Goal: Contribute content: Contribute content

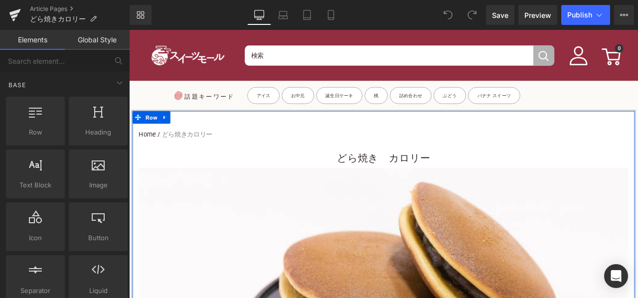
click at [355, 171] on h3 "どら焼き　カロリー" at bounding box center [430, 182] width 580 height 22
click at [382, 183] on font "どら焼き　カロリー" at bounding box center [430, 182] width 111 height 14
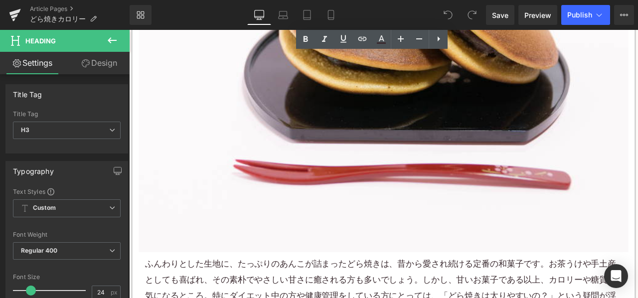
scroll to position [448, 0]
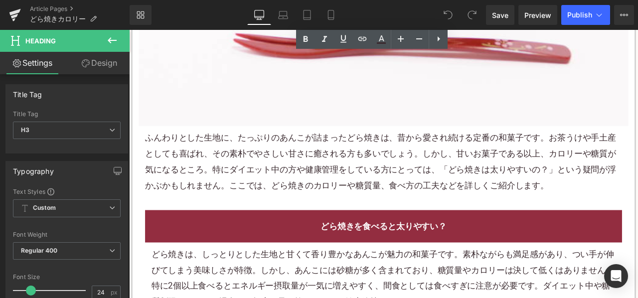
drag, startPoint x: 262, startPoint y: 197, endPoint x: 444, endPoint y: 190, distance: 182.5
click at [262, 197] on font "ふんわりとした生地に、たっぷりのあんこが詰まったどら焼きは、昔から愛され続ける定番の和菓子です。お茶うけや手土産としても喜ばれ、その素朴でやさしい甘さに癒され…" at bounding box center [427, 185] width 558 height 68
click at [274, 194] on font "ふんわりとした生地に、たっぷりのあんこが詰まったどら焼きは、昔から愛され続ける定番の和菓子です。お茶うけや手土産としても喜ばれ、その素朴でやさしい甘さに癒され…" at bounding box center [427, 185] width 558 height 68
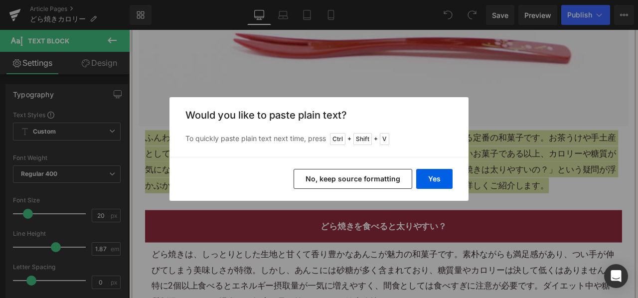
click at [364, 188] on button "No, keep source formatting" at bounding box center [352, 179] width 119 height 20
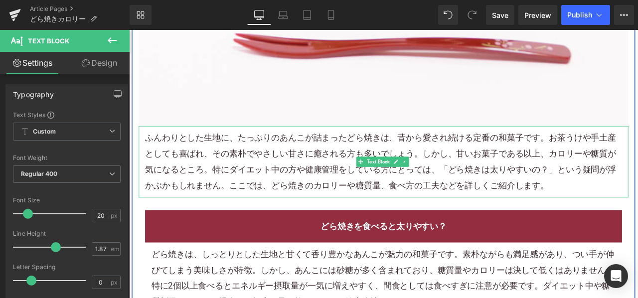
click at [404, 209] on p "ふんわりとした生地に、たっぷりの あんこ が詰まったどら焼きは、昔から愛され続ける定番の 和菓子 です。お茶うけや手土産としても喜ばれ、その素朴でやさしい甘さ…" at bounding box center [430, 185] width 565 height 75
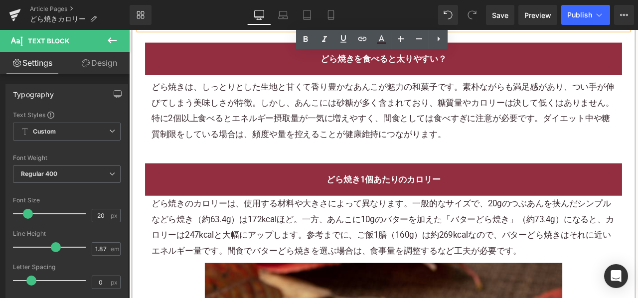
scroll to position [648, 0]
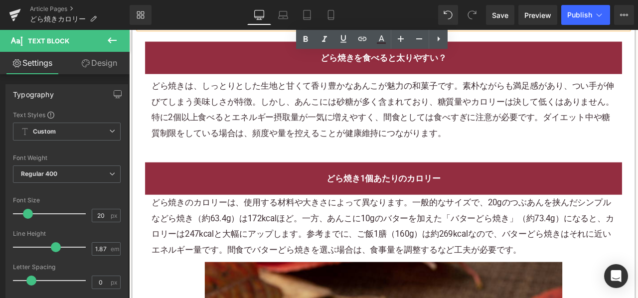
click at [253, 128] on div "どら焼きは、しっとりとした生地と甘くて香り豊かなあんこが魅力の和菓子です。素朴ながらも満足感があり、つい手が伸びてしまう美味しさが特徴。しかし、あんこには砂糖…" at bounding box center [430, 124] width 550 height 75
click at [252, 127] on div "どら焼きは、しっとりとした生地と甘くて香り豊かなあんこが魅力の和菓子です。素朴ながらも満足感があり、つい手が伸びてしまう美味しさが特徴。しかし、あんこには砂糖…" at bounding box center [430, 124] width 550 height 75
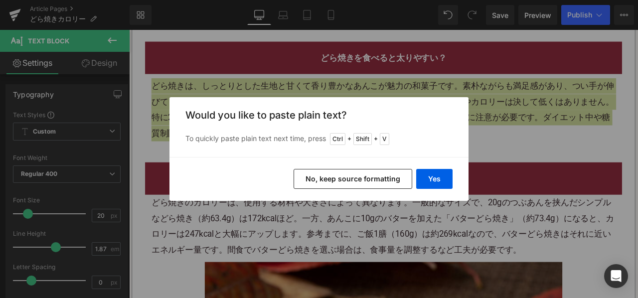
drag, startPoint x: 337, startPoint y: 180, endPoint x: 299, endPoint y: 0, distance: 183.3
click at [337, 181] on button "No, keep source formatting" at bounding box center [352, 179] width 119 height 20
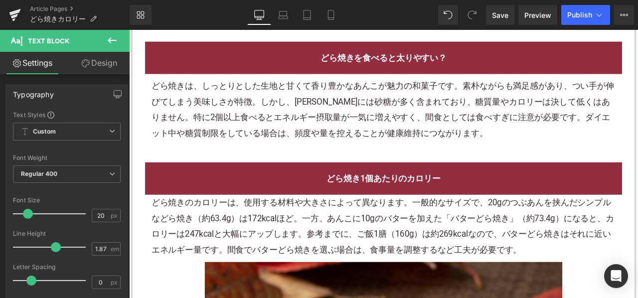
scroll to position [797, 0]
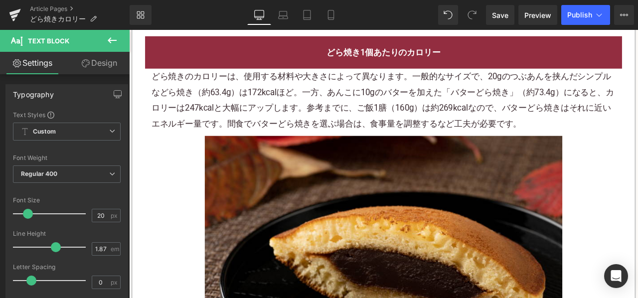
click at [280, 95] on div "どら焼きのカロリーは、使用する材料や大きさによって異なります。一般的なサイズで、20gのつぶあんを挟んだシンプルなどら焼き（約63.4g）は172kcalほど…" at bounding box center [430, 113] width 550 height 75
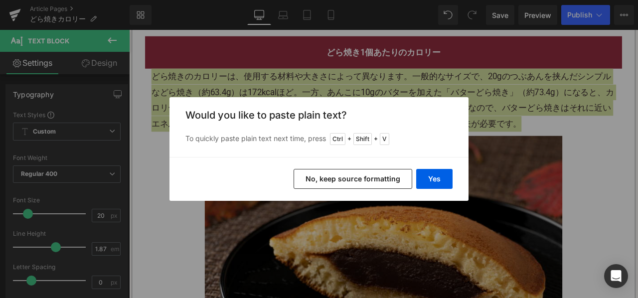
drag, startPoint x: 327, startPoint y: 183, endPoint x: 220, endPoint y: 66, distance: 158.3
click at [327, 183] on button "No, keep source formatting" at bounding box center [352, 179] width 119 height 20
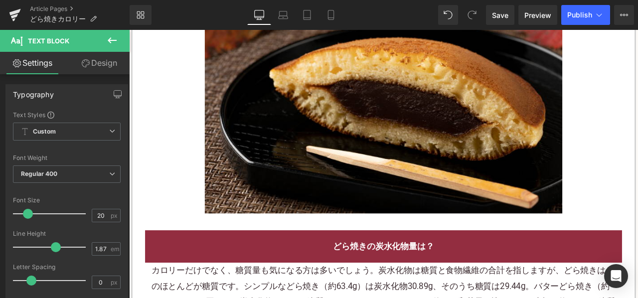
scroll to position [1146, 0]
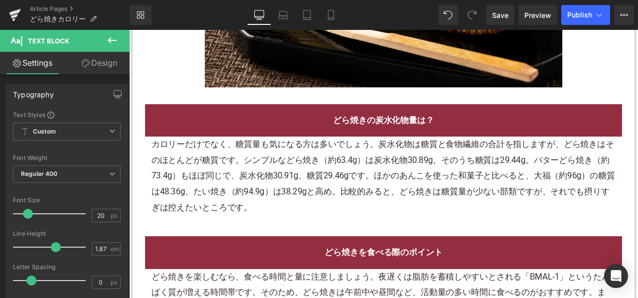
click at [305, 161] on div "カロリーだけでなく、糖質量も気になる方は多いでしょう。炭水化物は糖質と食物繊維の合計を指しますが、どら焼きはそのほとんどが糖質です。シンプルなどら焼き（約63…" at bounding box center [430, 202] width 550 height 93
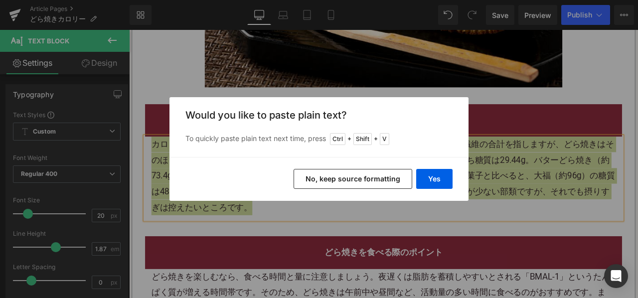
click at [310, 179] on button "No, keep source formatting" at bounding box center [352, 179] width 119 height 20
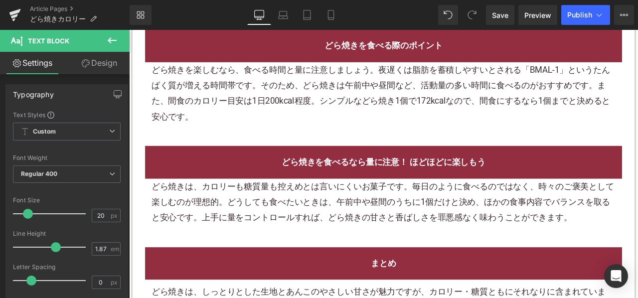
scroll to position [1445, 0]
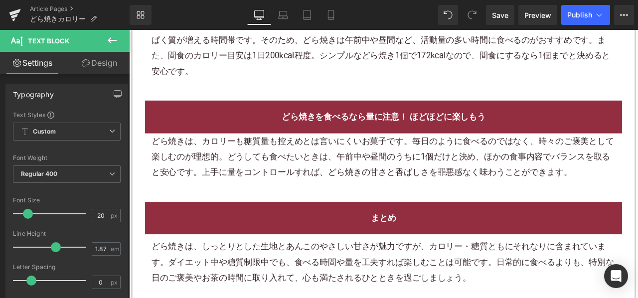
click at [279, 184] on div "どら焼きは、カロリーも糖質量も控えめとは言いにくいお菓子です。毎日のように食べるのではなく、時々のご褒美として楽しむのが理想的。どうしても食べたいときは、午前…" at bounding box center [430, 180] width 550 height 56
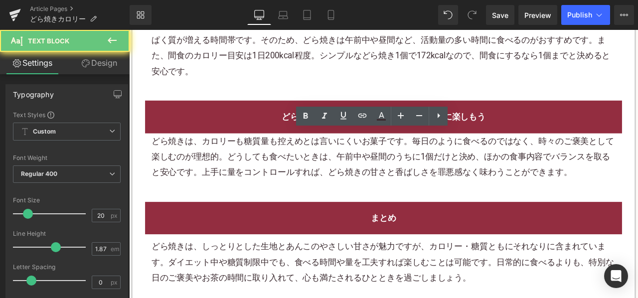
click at [281, 181] on div "どら焼きは、カロリーも糖質量も控えめとは言いにくいお菓子です。毎日のように食べるのではなく、時々のご褒美として楽しむのが理想的。どうしても食べたいときは、午前…" at bounding box center [430, 180] width 550 height 56
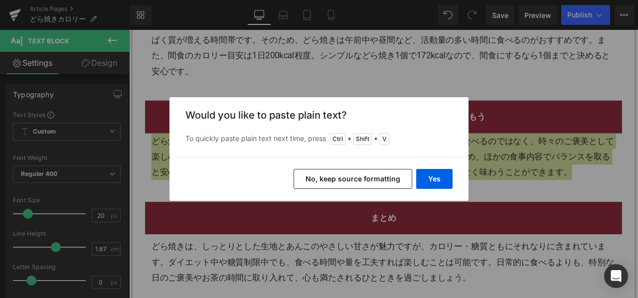
click at [321, 172] on button "No, keep source formatting" at bounding box center [352, 179] width 119 height 20
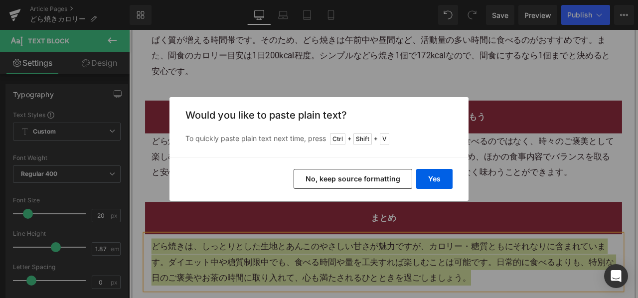
click at [348, 176] on button "No, keep source formatting" at bounding box center [352, 179] width 119 height 20
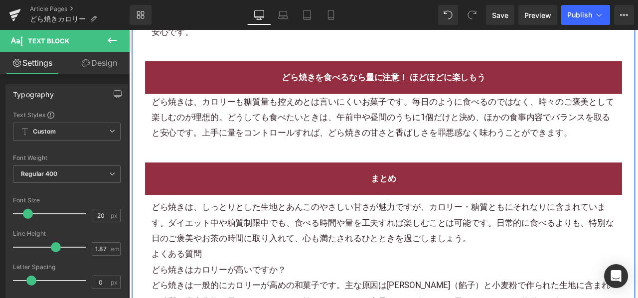
scroll to position [1544, 0]
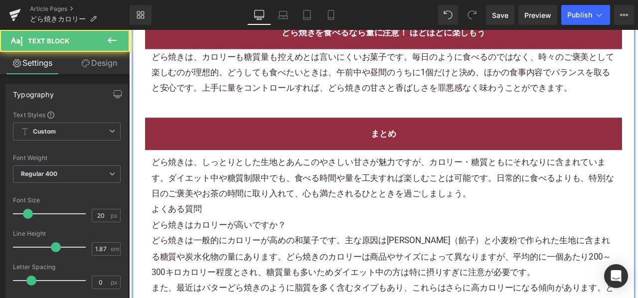
click at [540, 211] on p "どら焼きは、しっとりとした生地とあんこのやさしい甘さが魅力ですが、カロリー・糖質ともにそれなりに含まれています。ダイエット中や糖質制限中でも、食べる時間や量を…" at bounding box center [430, 205] width 550 height 56
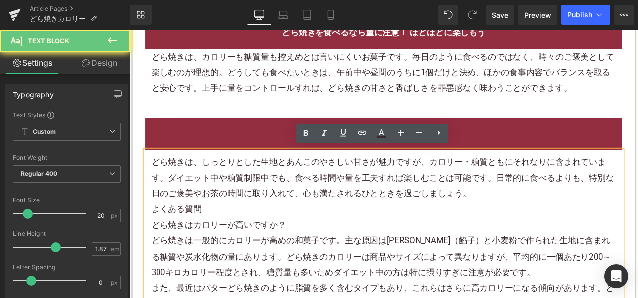
click at [548, 222] on p "どら焼きは、しっとりとした生地とあんこのやさしい甘さが魅力ですが、カロリー・糖質ともにそれなりに含まれています。ダイエット中や糖質制限中でも、食べる時間や量を…" at bounding box center [430, 205] width 550 height 56
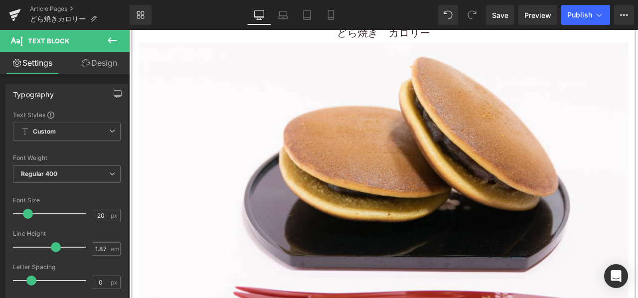
scroll to position [0, 0]
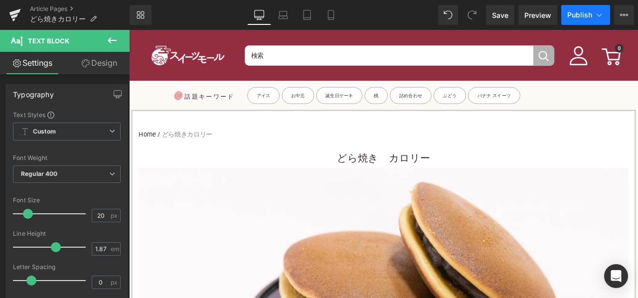
click at [573, 11] on span "Publish" at bounding box center [579, 15] width 25 height 8
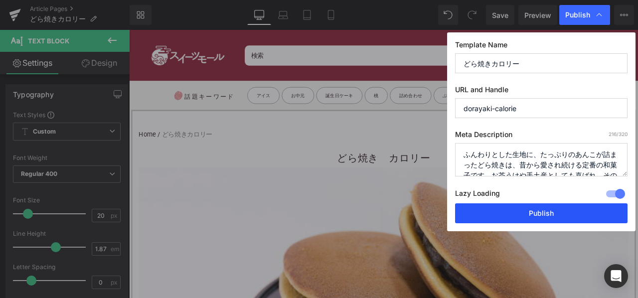
click at [504, 209] on button "Publish" at bounding box center [541, 213] width 172 height 20
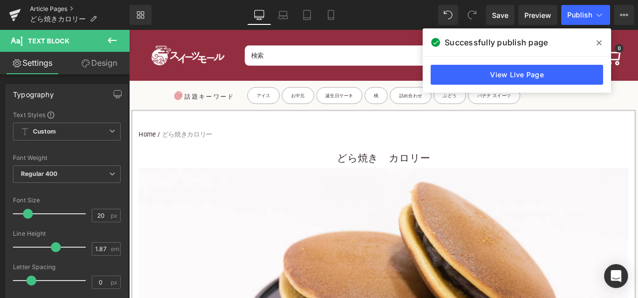
click at [43, 5] on link "Article Pages" at bounding box center [80, 9] width 100 height 8
click at [44, 7] on link "Article Pages" at bounding box center [80, 9] width 100 height 8
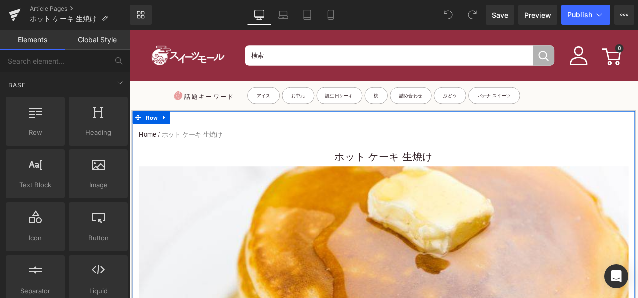
click at [335, 175] on h3 "ホット ケーキ 生焼け" at bounding box center [430, 180] width 580 height 22
click at [360, 174] on h3 "ホット ケーキ 生焼け" at bounding box center [430, 180] width 580 height 22
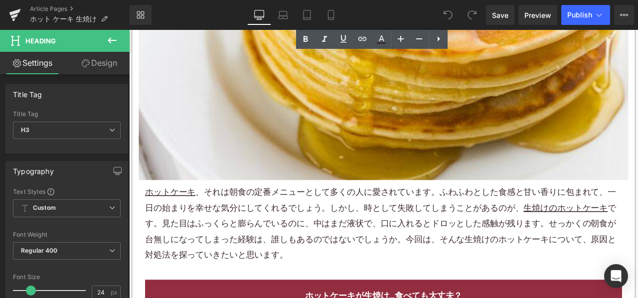
scroll to position [398, 0]
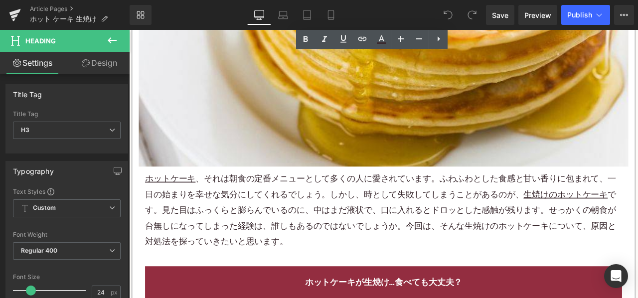
click at [255, 206] on p "ホットケーキ 、それは朝食の定番メニューとして多くの人に愛されています。ふわふわとした食感と甘い香りに包まれて、一日の始まりを幸せな気分にしてくれるでしょう。…" at bounding box center [430, 243] width 565 height 93
click at [258, 206] on p "ホットケーキ 、それは朝食の定番メニューとして多くの人に愛されています。ふわふわとした食感と甘い香りに包まれて、一日の始まりを幸せな気分にしてくれるでしょう。…" at bounding box center [430, 243] width 565 height 93
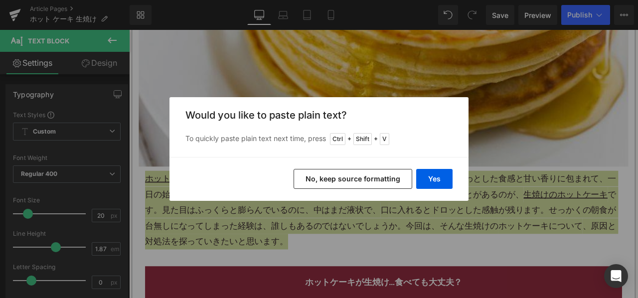
drag, startPoint x: 340, startPoint y: 180, endPoint x: 252, endPoint y: 156, distance: 91.4
click at [340, 180] on button "No, keep source formatting" at bounding box center [352, 179] width 119 height 20
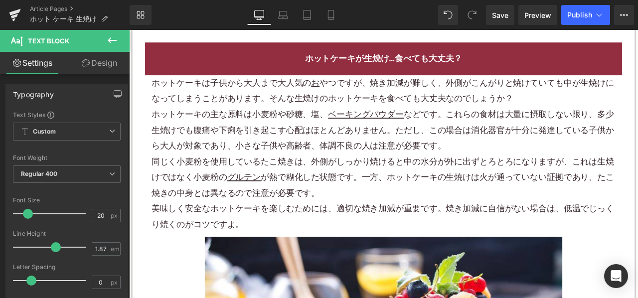
scroll to position [697, 0]
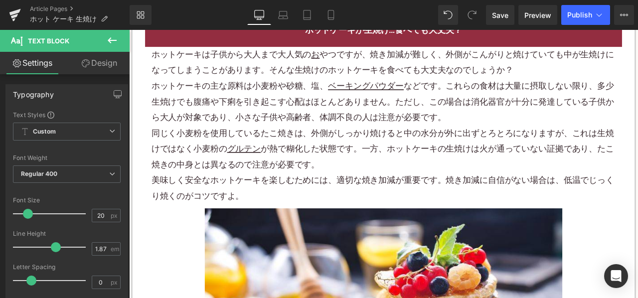
click at [285, 156] on p "同じく小麦粉を使用しているたこ焼きは、外側がしっかり焼けると中の水分が外に出ずとろとろになりますが、これは生焼けではなく小麦粉の グルテン が熱で糊化した状態…" at bounding box center [430, 171] width 550 height 56
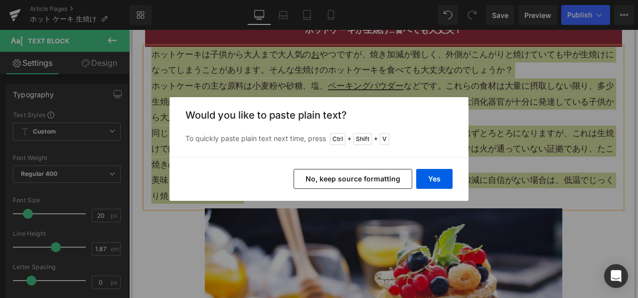
click at [311, 184] on button "No, keep source formatting" at bounding box center [352, 179] width 119 height 20
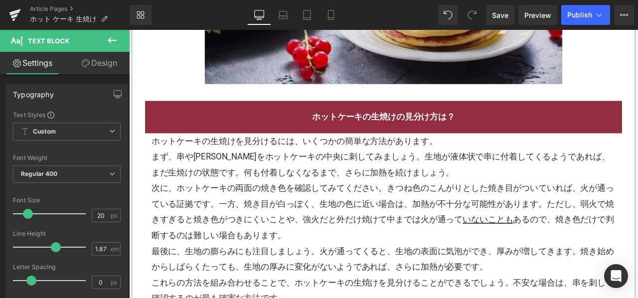
scroll to position [1195, 0]
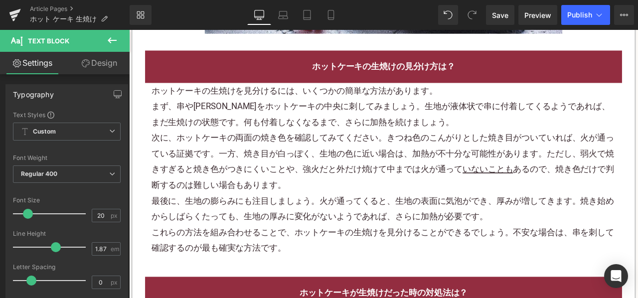
click at [300, 143] on p "まず、串や爪楊枝をホットケーキの中央に刺してみましょう。生地が液体状で串に付着してくるようであれば、まだ生焼けの状態です。何も付着しなくなるまで、さらに加熱を…" at bounding box center [430, 129] width 550 height 37
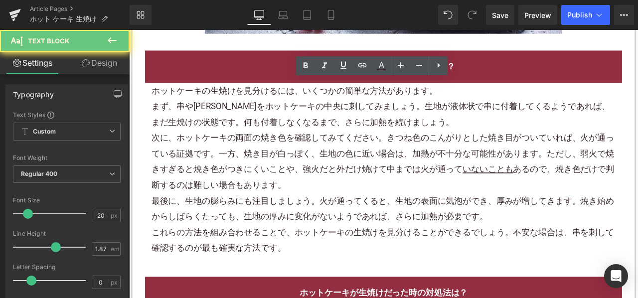
click at [300, 142] on p "まず、串や爪楊枝をホットケーキの中央に刺してみましょう。生地が液体状で串に付着してくるようであれば、まだ生焼けの状態です。何も付着しなくなるまで、さらに加熱を…" at bounding box center [430, 129] width 550 height 37
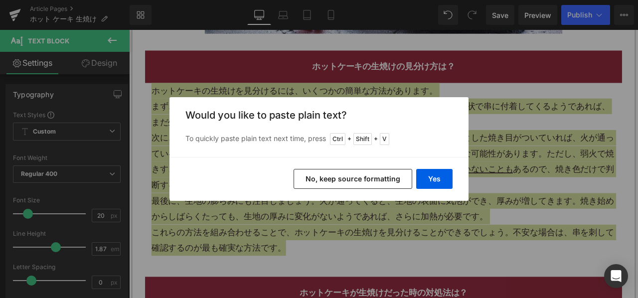
click at [313, 181] on button "No, keep source formatting" at bounding box center [352, 179] width 119 height 20
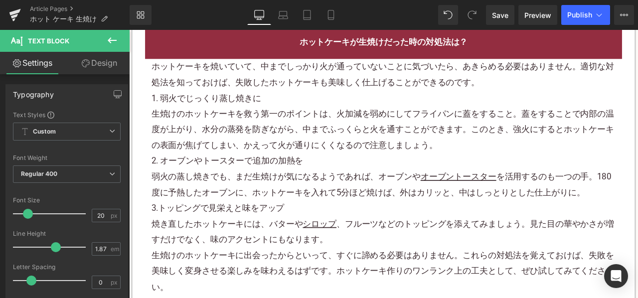
click at [325, 202] on p "弱火の蒸し焼きでも、まだ生焼けが気になるようであれば、オーブンや オーブントースター を活用するのも一つの手。180度に予熱したオーブンに、ホットケーキを入れ…" at bounding box center [430, 213] width 550 height 37
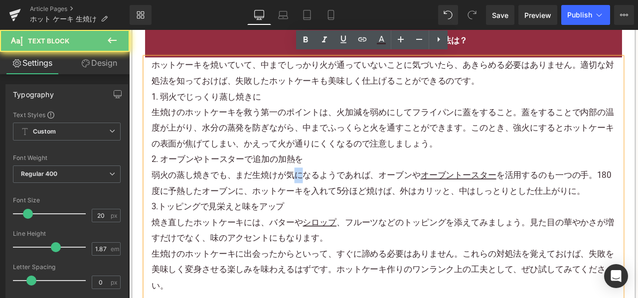
click at [325, 202] on p "弱火の蒸し焼きでも、まだ生焼けが気になるようであれば、オーブンや オーブントースター を活用するのも一つの手。180度に予熱したオーブンに、ホットケーキを入れ…" at bounding box center [430, 211] width 550 height 37
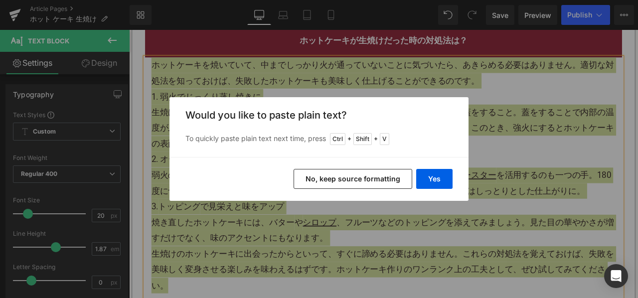
click at [318, 172] on button "No, keep source formatting" at bounding box center [352, 179] width 119 height 20
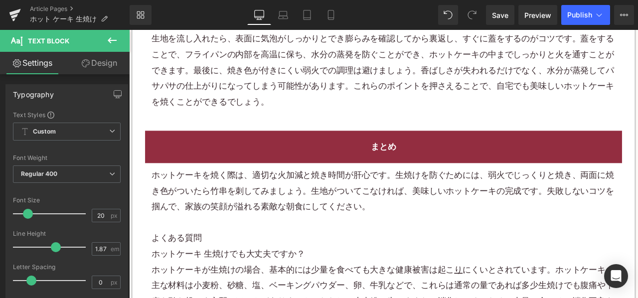
scroll to position [2042, 0]
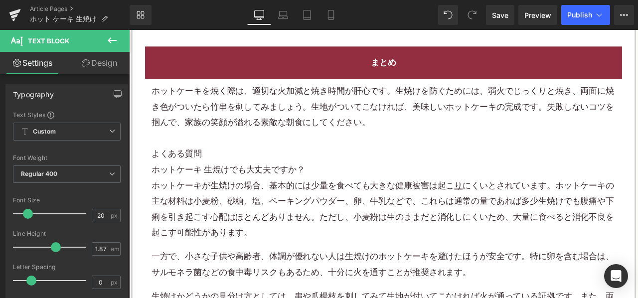
click at [248, 174] on h2 "よくある質問" at bounding box center [430, 177] width 550 height 18
click at [248, 173] on h2 "よくある質問" at bounding box center [430, 177] width 550 height 18
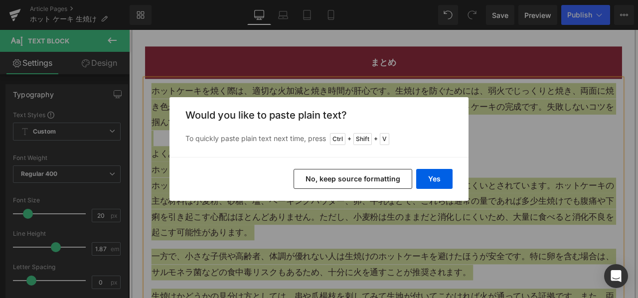
click at [318, 177] on button "No, keep source formatting" at bounding box center [352, 179] width 119 height 20
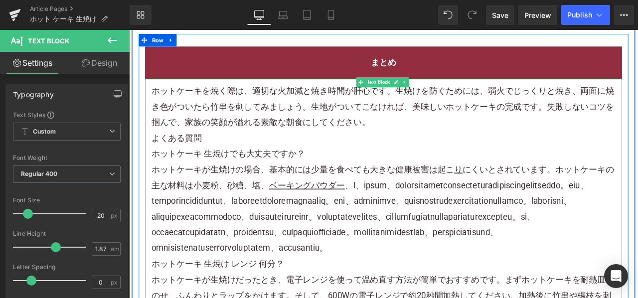
click at [444, 137] on p "ホットケーキを焼く際は、適切な火加減と焼き時間が肝心です。生焼けを防ぐためには、弱火でじっくりと焼き、両面に焼き色がついたら竹串を刺してみましょう。生地がつい…" at bounding box center [430, 121] width 550 height 56
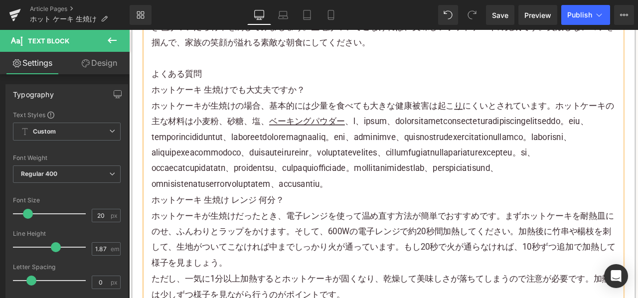
scroll to position [2242, 0]
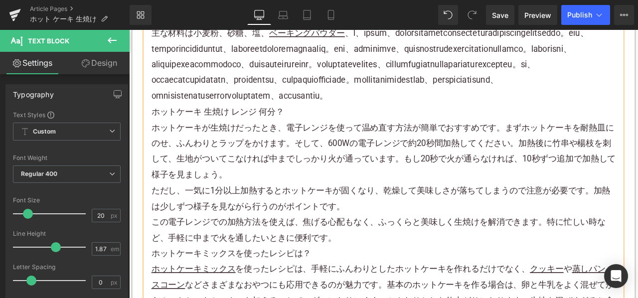
click at [301, 118] on p "ホットケーキが生焼けの場合、基本的には少量を食べても大きな健康被害は起こ り にくいとされています。ホットケーキの主な材料は小麦粉、 砂糖 、塩、 ベーキング…" at bounding box center [430, 62] width 550 height 112
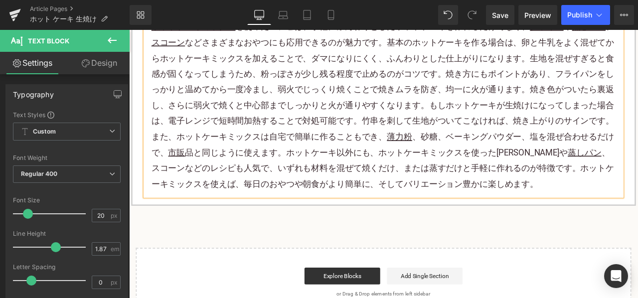
scroll to position [2441, 0]
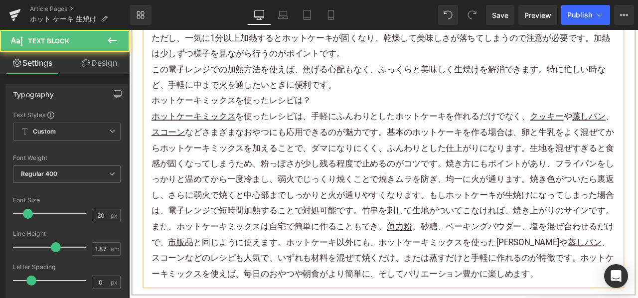
click at [381, 105] on p "この電子レンジでの加熱方法を使えば、焦げる心配もなく、ふっくらと美味しく生焼けを解消できます。特に忙しい時など、手軽に中まで火を通したいときに便利です。" at bounding box center [430, 86] width 550 height 37
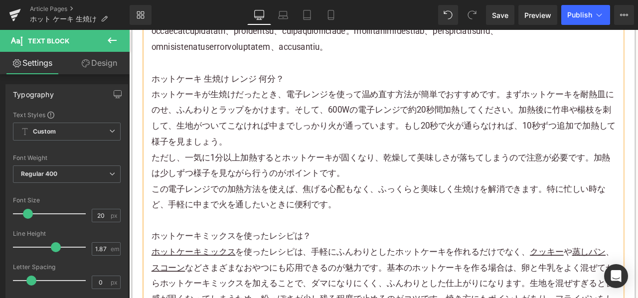
scroll to position [2242, 0]
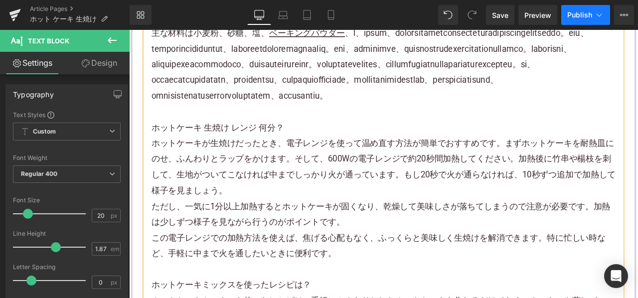
click at [590, 19] on button "Publish" at bounding box center [585, 15] width 49 height 20
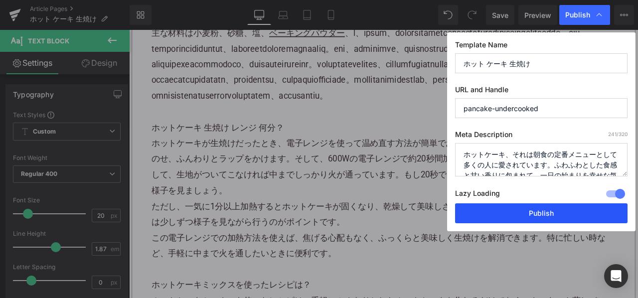
click at [495, 213] on button "Publish" at bounding box center [541, 213] width 172 height 20
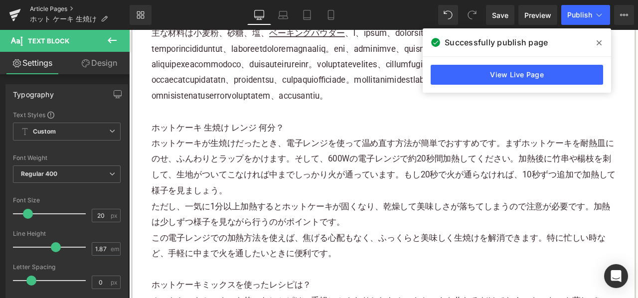
click at [38, 6] on link "Article Pages" at bounding box center [80, 9] width 100 height 8
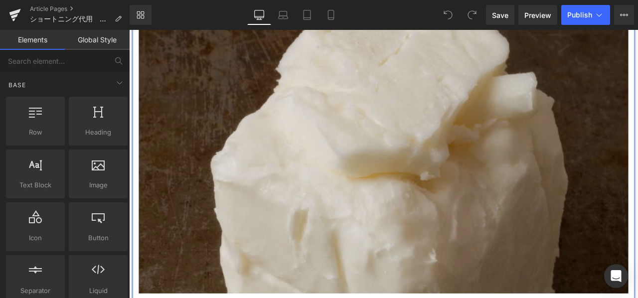
scroll to position [448, 0]
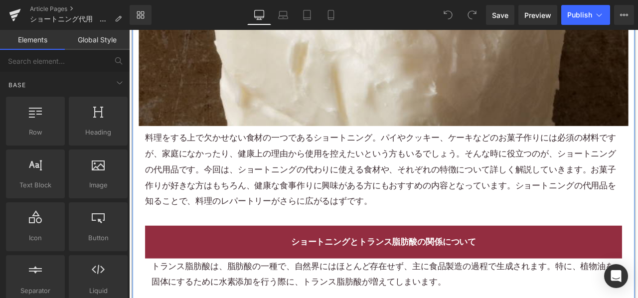
click at [253, 190] on p "料理をする上で欠かせない食材の一つであるショートニング。パイや クッキー 、 ケーキ などの お菓子 作りには必須の材料ですが、家庭になかったり、健康上の理由…" at bounding box center [430, 194] width 565 height 93
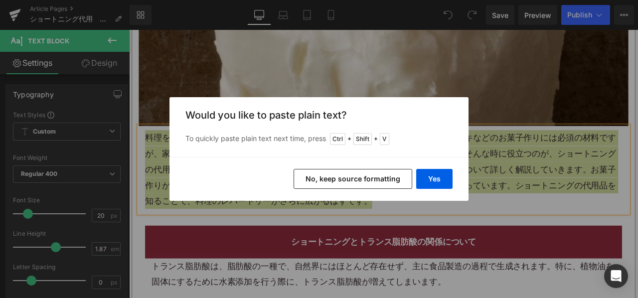
click at [324, 176] on button "No, keep source formatting" at bounding box center [352, 179] width 119 height 20
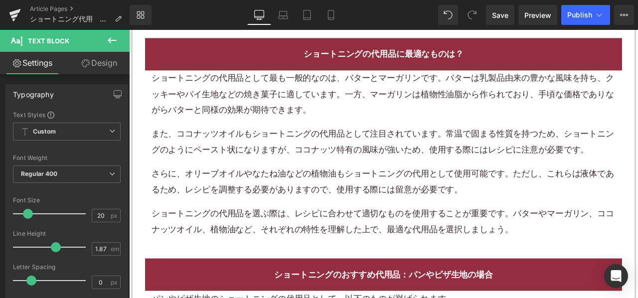
scroll to position [996, 0]
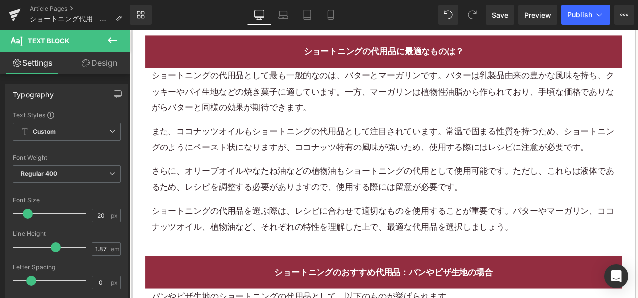
click at [275, 167] on p "また、 ココナッツオイル もショートニングの代用品として注目されています。常温で固まる性質を持つため、ショートニングのようにペースト状になりますが、ココナッツ…" at bounding box center [430, 159] width 550 height 37
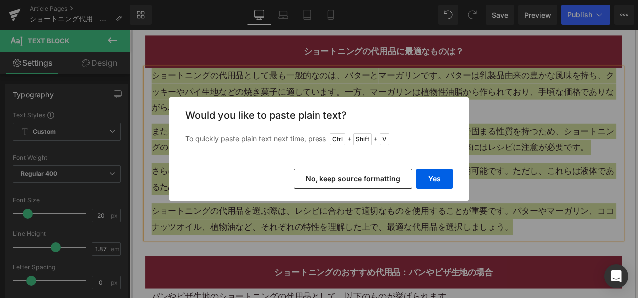
click at [354, 170] on button "No, keep source formatting" at bounding box center [352, 179] width 119 height 20
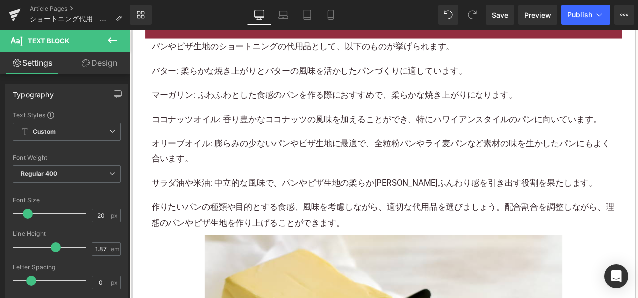
scroll to position [1295, 0]
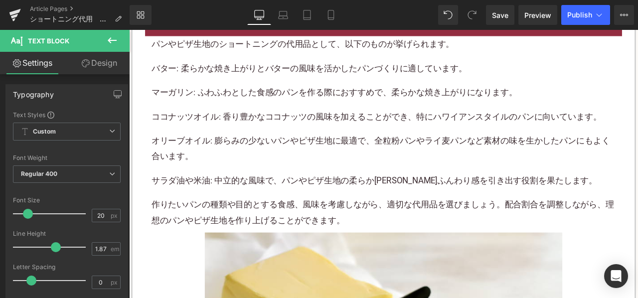
click at [253, 139] on p "ココナッツオイル: 香り豊かなココナッツの風味を加えることができ、特にハワイアンスタイルのパンに向いています。" at bounding box center [430, 133] width 550 height 18
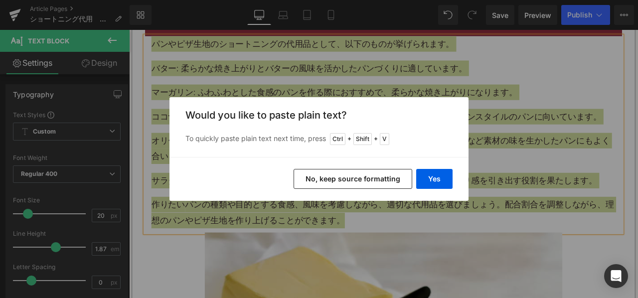
click at [313, 182] on button "No, keep source formatting" at bounding box center [352, 179] width 119 height 20
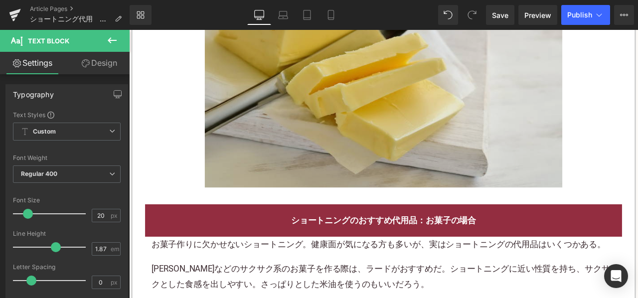
scroll to position [1743, 0]
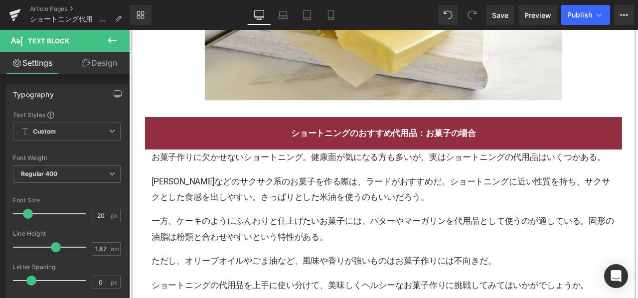
click at [235, 222] on p "クッキーなどのサクサク系のお菓子を作る際は、ラードがおすすめだ。ショートニングに近い性質を持ち、サクサクとした食感を出しやすい。さっぱりとした米油を使うのもい…" at bounding box center [430, 218] width 550 height 37
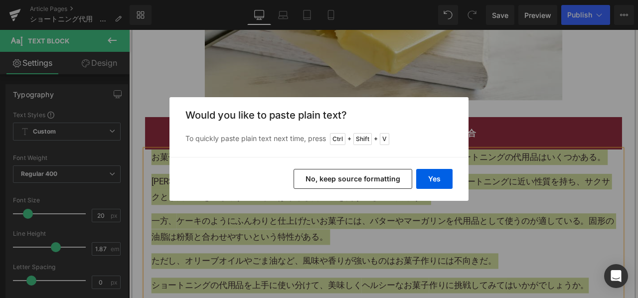
click at [315, 177] on button "No, keep source formatting" at bounding box center [352, 179] width 119 height 20
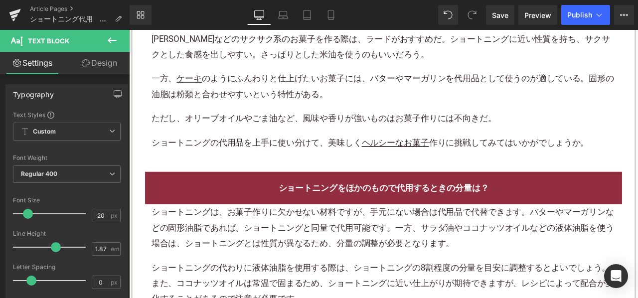
scroll to position [1992, 0]
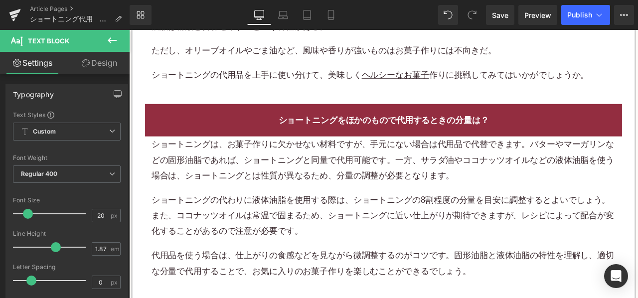
click at [281, 184] on p "ショートニングは、お菓子作りに欠かせない材料ですが、手元にない場合は代用品で代替できます。バターやマーガリンなどの固形油脂であれば、ショートニングと同量で代用…" at bounding box center [430, 184] width 550 height 56
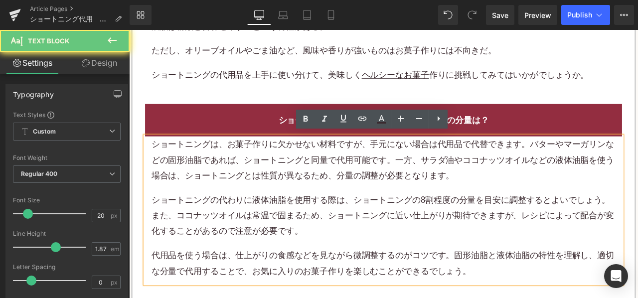
click at [281, 184] on p "ショートニングは、お菓子作りに欠かせない材料ですが、手元にない場合は代用品で代替できます。バターやマーガリンなどの固形油脂であれば、ショートニングと同量で代用…" at bounding box center [430, 184] width 550 height 56
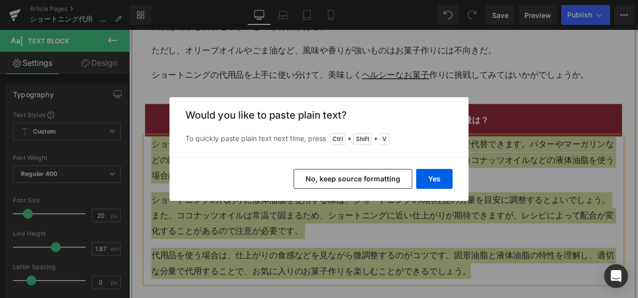
click at [345, 175] on button "No, keep source formatting" at bounding box center [352, 179] width 119 height 20
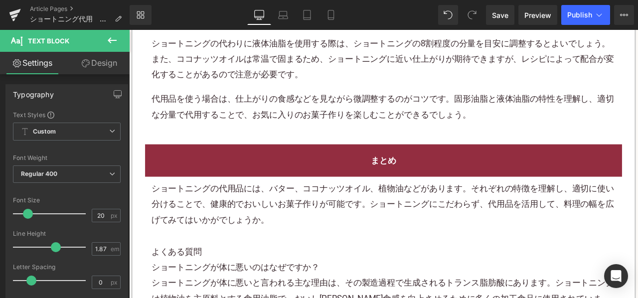
scroll to position [2242, 0]
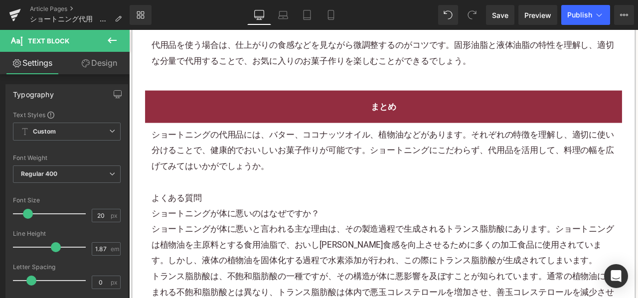
click at [253, 188] on p "ショートニングの代用品には、 バター、ココナッツ オイル、植物油などがあります。それぞれの特徴を理解し、適切に使い分けることで、健康的でおいしいお菓子作りが可…" at bounding box center [430, 173] width 550 height 56
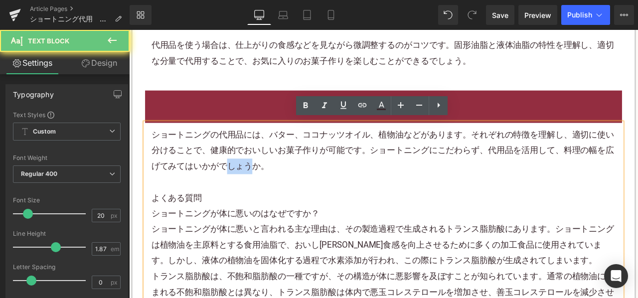
click at [253, 188] on p "ショートニングの代用品には、 バター、ココナッツ オイル、植物油などがあります。それぞれの特徴を理解し、適切に使い分けることで、健康的でおいしいお菓子作りが可…" at bounding box center [430, 173] width 550 height 56
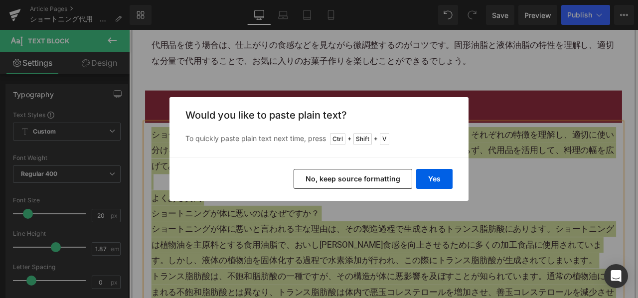
click at [324, 172] on button "No, keep source formatting" at bounding box center [352, 179] width 119 height 20
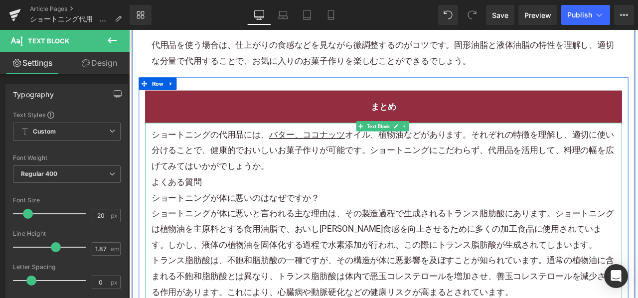
click at [355, 194] on p "ショートニングの代用品には、 バター、ココナッツ オイル、植物油などがあります。それぞれの特徴を理解し、適切に使い分けることで、健康的で おいしいお菓子 作り…" at bounding box center [430, 173] width 550 height 56
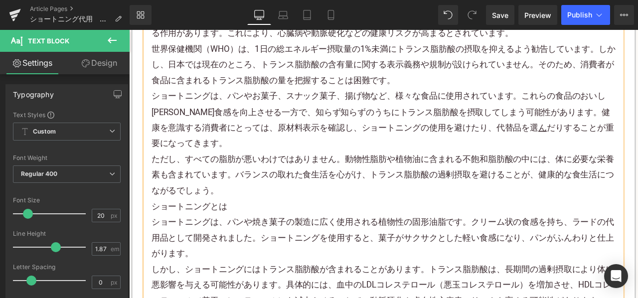
scroll to position [2590, 0]
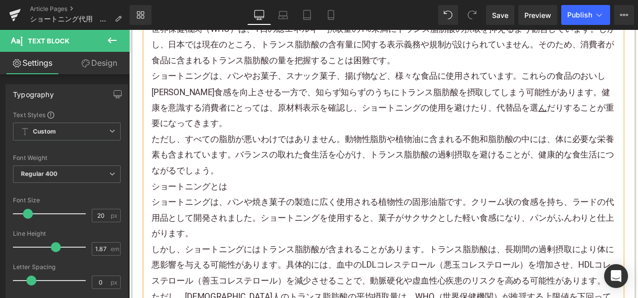
click at [256, 197] on p "ただし、すべての脂肪が悪いわけではありません。動物性脂肪や植物油に含まれる不飽和脂肪酸の中には、体に必要な栄養素も含まれています。バランスの取れた食生活を心が…" at bounding box center [430, 178] width 550 height 56
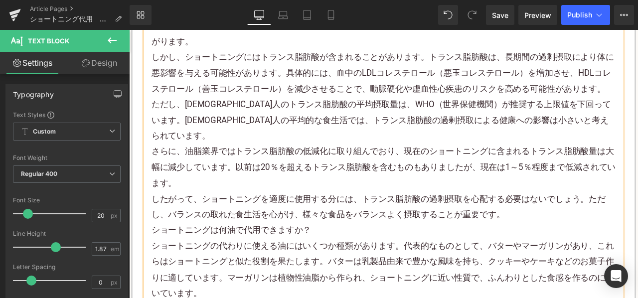
scroll to position [2839, 0]
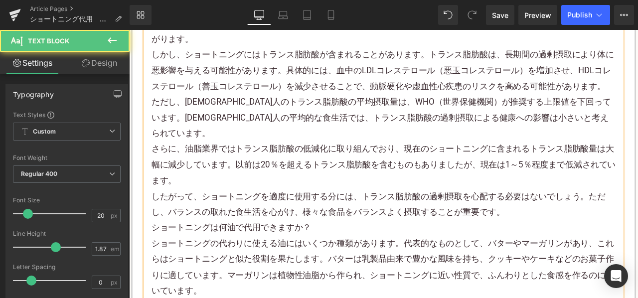
click at [591, 222] on p "したがって、ショートニングを適度に使用する分には、トランス脂肪酸の過剰摂取を心配する必要はないでしょう。ただし、バランスの取れた食生活を心がけ、様々な食品をバ…" at bounding box center [430, 236] width 550 height 37
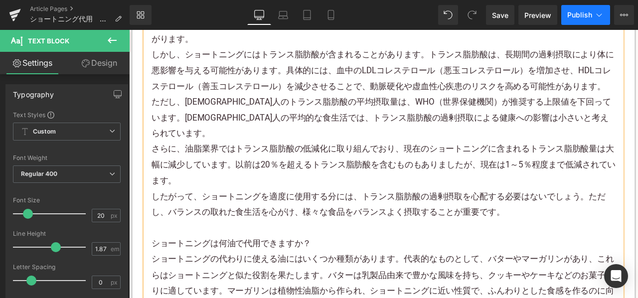
click at [580, 16] on span "Publish" at bounding box center [579, 15] width 25 height 8
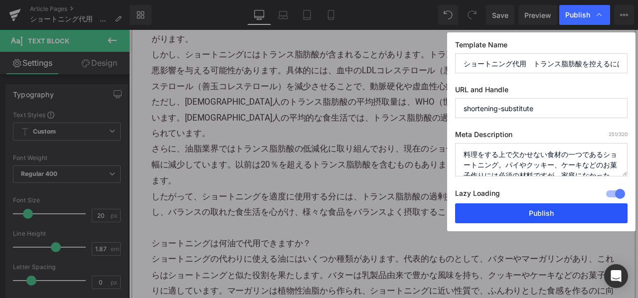
click at [490, 215] on button "Publish" at bounding box center [541, 213] width 172 height 20
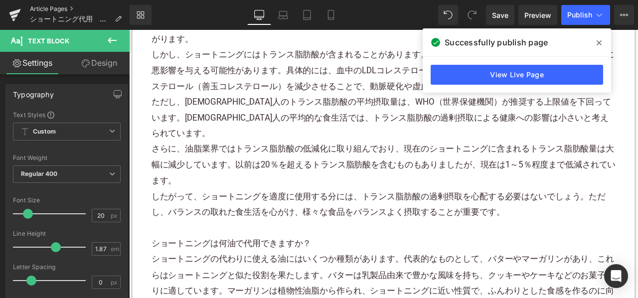
click at [59, 8] on link "Article Pages" at bounding box center [80, 9] width 100 height 8
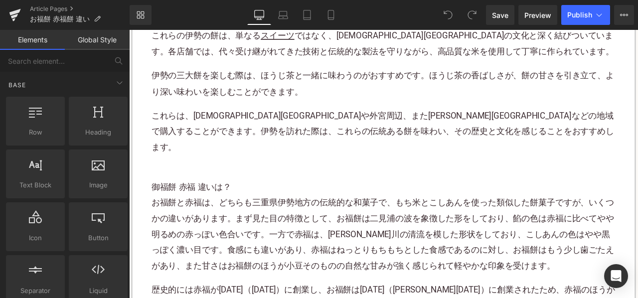
scroll to position [2391, 0]
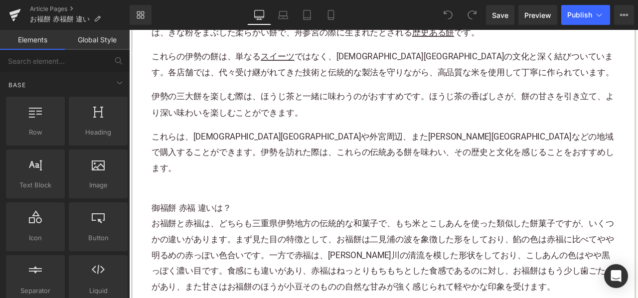
click at [312, 232] on h3 "御福餅 赤福 違いは？" at bounding box center [430, 241] width 550 height 18
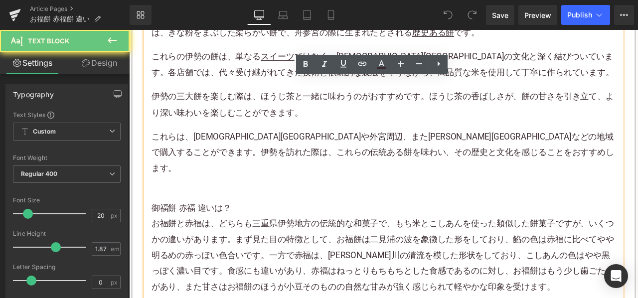
click at [311, 213] on p at bounding box center [430, 222] width 550 height 18
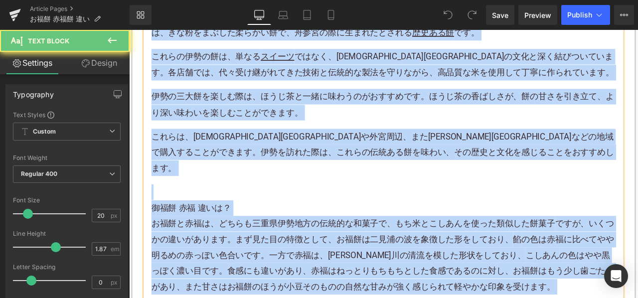
click at [327, 232] on h3 "御福餅 赤福 違いは？" at bounding box center [430, 241] width 550 height 18
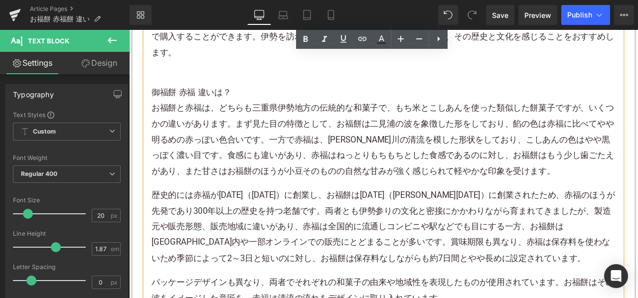
scroll to position [2540, 0]
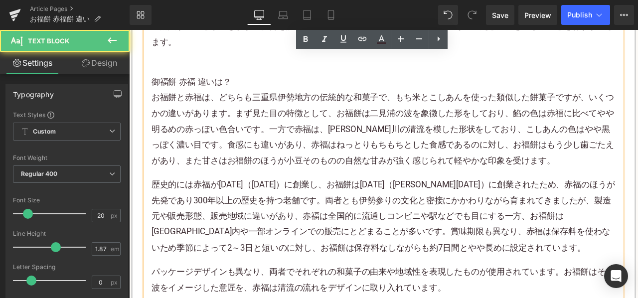
click at [368, 229] on p "歴史的には赤福が1707年（宝永4年）に創業し、お福餅は1738年（元文3年）に創業されたため、赤福のほうが先発であり300年以上の歴史を持つ老舗です。両者と…" at bounding box center [430, 250] width 550 height 93
click at [356, 232] on p "歴史的には赤福が1707年（宝永4年）に創業し、お福餅は1738年（元文3年）に創業されたため、赤福のほうが先発であり300年以上の歴史を持つ老舗です。両者と…" at bounding box center [430, 250] width 550 height 93
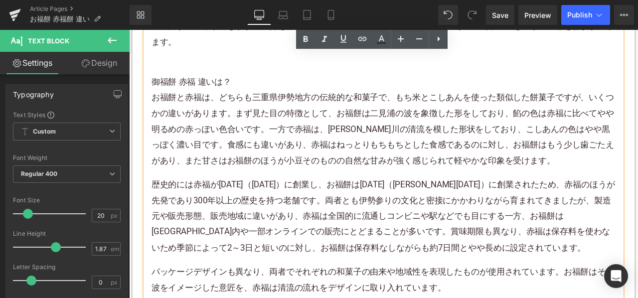
click at [231, 204] on p "歴史的には赤福が1707年（宝永4年）に創業し、お福餅は1738年（元文3年）に創業されたため、赤福のほうが先発であり300年以上の歴史を持つ老舗です。両者と…" at bounding box center [430, 250] width 550 height 93
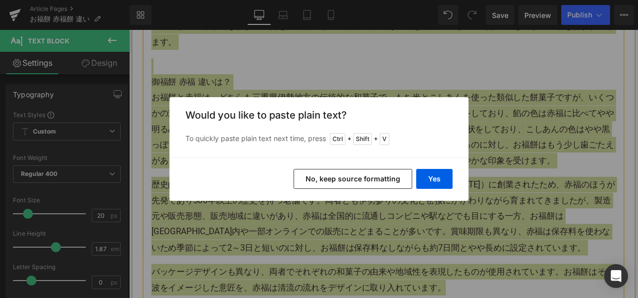
click at [331, 176] on button "No, keep source formatting" at bounding box center [352, 179] width 119 height 20
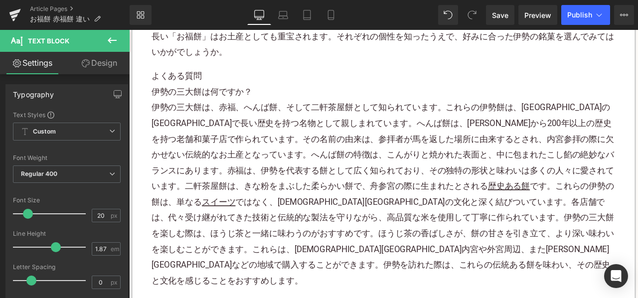
scroll to position [2391, 0]
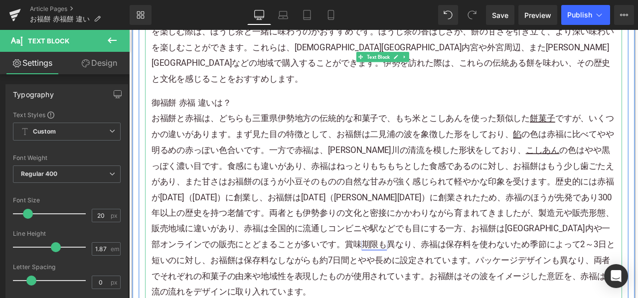
click at [404, 278] on link "期限も" at bounding box center [419, 284] width 30 height 12
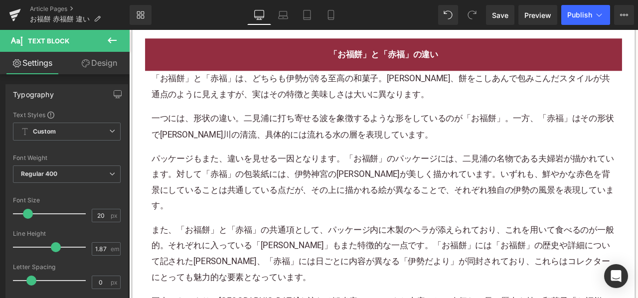
click at [250, 148] on div "「お福餅」と「赤福」は、どちらも伊勢が誇る至高の和菓子。一見、餅をこしあんで包みこんだスタイルが共通点のように見えますが、実はその特徴と美味しさは大いに異なり…" at bounding box center [430, 238] width 550 height 319
click at [251, 148] on div "「お福餅」と「赤福」は、どちらも伊勢が誇る至高の和菓子。一見、餅をこしあんで包みこんだスタイルが共通点のように見えますが、実はその特徴と美味しさは大いに異なり…" at bounding box center [430, 238] width 550 height 319
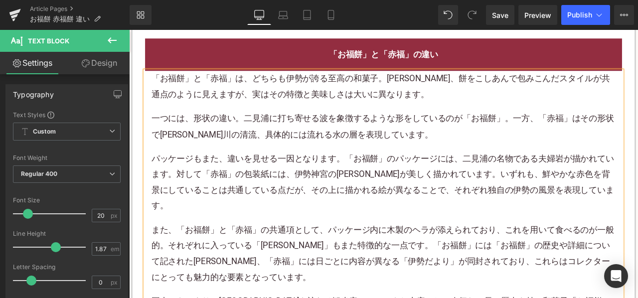
scroll to position [1594, 0]
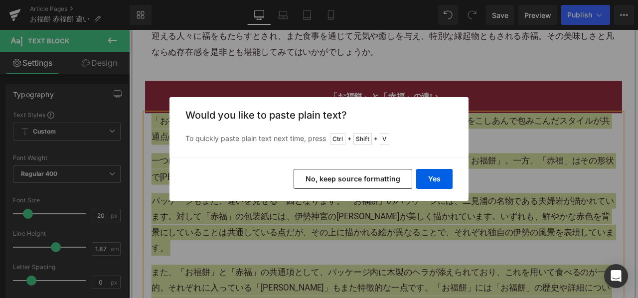
click at [329, 179] on button "No, keep source formatting" at bounding box center [352, 179] width 119 height 20
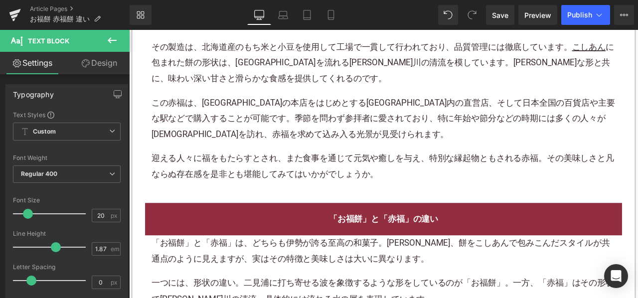
scroll to position [1295, 0]
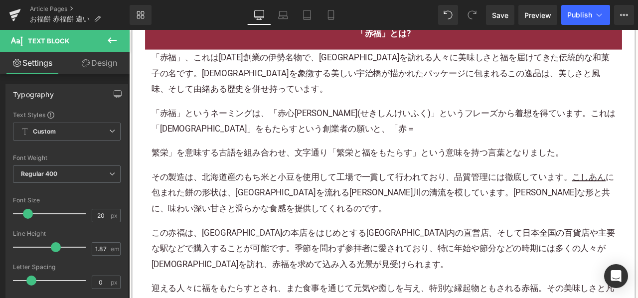
click at [255, 150] on p "「赤福」というネーミングは、「赤心慶福(せきしんけいふく)」というフレーズから着想を得ています。これは「福」をもたらすという創業者の願いと、「赤＝" at bounding box center [430, 138] width 550 height 37
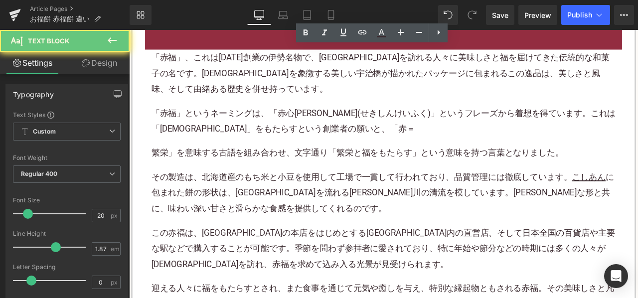
click at [255, 150] on p "「赤福」というネーミングは、「赤心慶福(せきしんけいふく)」というフレーズから着想を得ています。これは「福」をもたらすという創業者の願いと、「赤＝" at bounding box center [430, 138] width 550 height 37
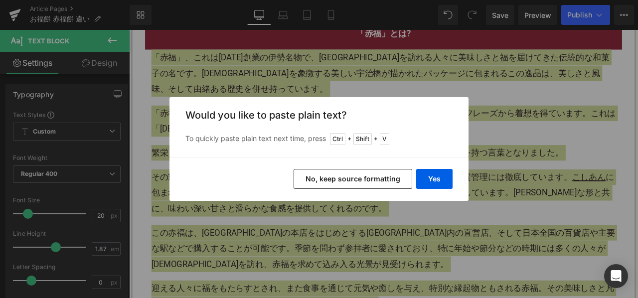
click at [308, 178] on button "No, keep source formatting" at bounding box center [352, 179] width 119 height 20
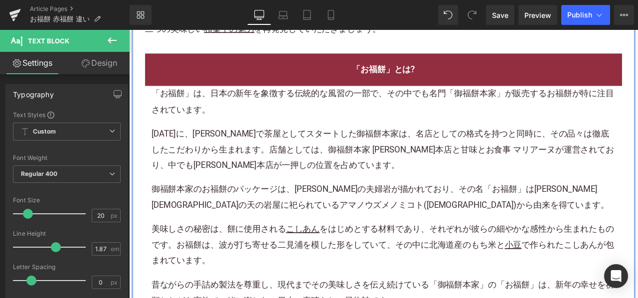
scroll to position [598, 0]
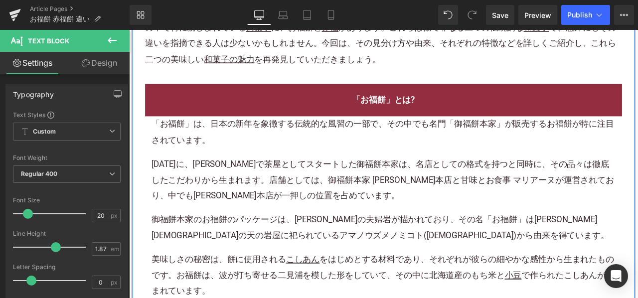
click at [251, 169] on div "「お福餅」は、日本の新年を象徴する伝統的な風習の一部で、その中でも名門「御福餅本家」が販売するお福餅が特に注目されています。 1738年に、伊勢国で茶屋として…" at bounding box center [430, 264] width 550 height 264
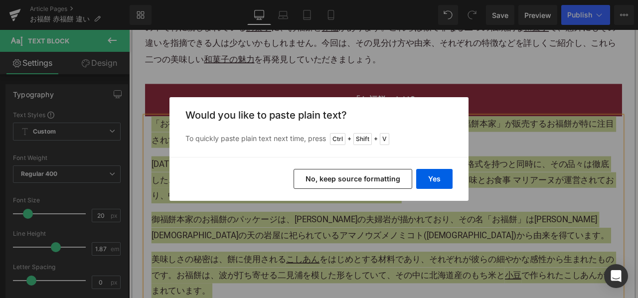
click at [312, 182] on button "No, keep source formatting" at bounding box center [352, 179] width 119 height 20
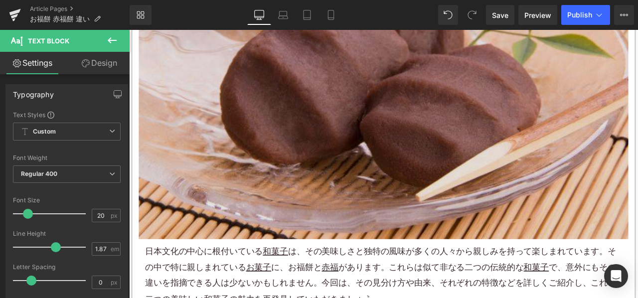
scroll to position [398, 0]
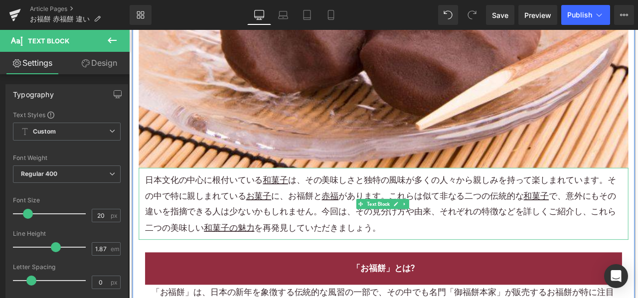
click at [215, 209] on p "日本文化の中心に根付いている 和菓子 は、その美味しさと独特の風味が多くの人々から親しみを持って楽しまれています。その中で特に親しまれている お菓子 に、お福…" at bounding box center [430, 236] width 565 height 75
click at [216, 210] on p "日本文化の中心に根付いている 和菓子 は、その美味しさと独特の風味が多くの人々から親しみを持って楽しまれています。その中で特に親しまれている お菓子 に、お福…" at bounding box center [430, 236] width 565 height 75
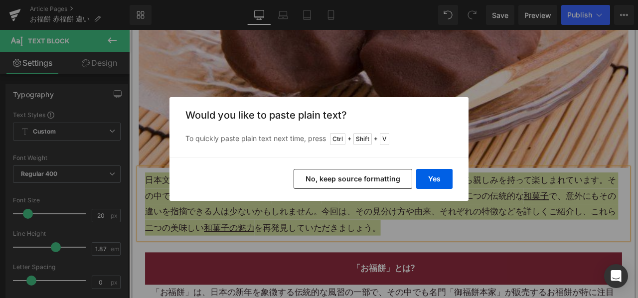
click at [342, 173] on button "No, keep source formatting" at bounding box center [352, 179] width 119 height 20
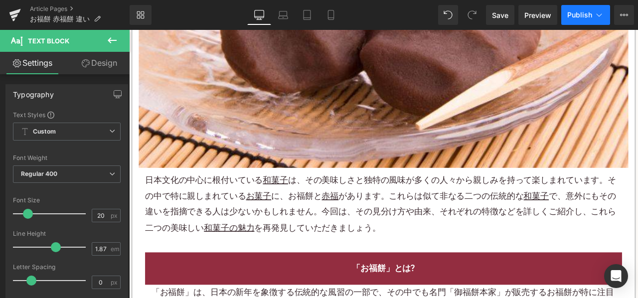
drag, startPoint x: 584, startPoint y: 4, endPoint x: 585, endPoint y: 10, distance: 5.6
click at [584, 5] on div "Library Desktop Desktop Laptop Tablet Mobile Save Preview Publish Scheduled Vie…" at bounding box center [384, 15] width 508 height 30
click at [585, 19] on button "Publish" at bounding box center [585, 15] width 49 height 20
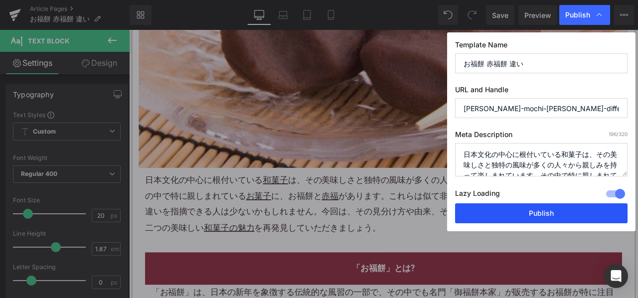
click at [489, 215] on button "Publish" at bounding box center [541, 213] width 172 height 20
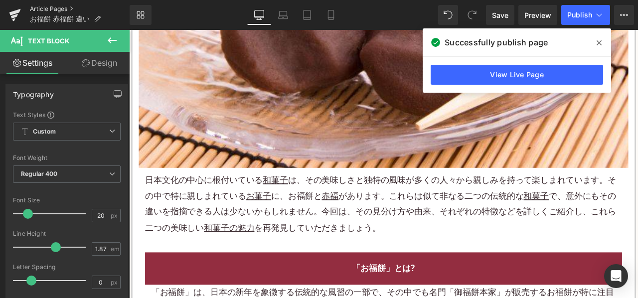
click at [47, 5] on link "Article Pages" at bounding box center [80, 9] width 100 height 8
